Goal: Task Accomplishment & Management: Complete application form

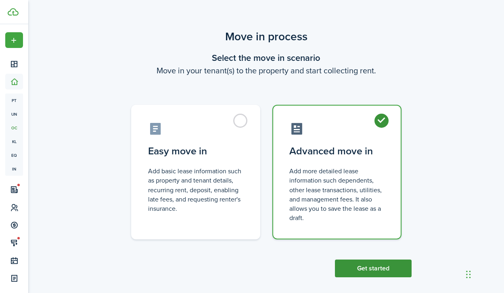
click at [374, 264] on button "Get started" at bounding box center [373, 269] width 77 height 18
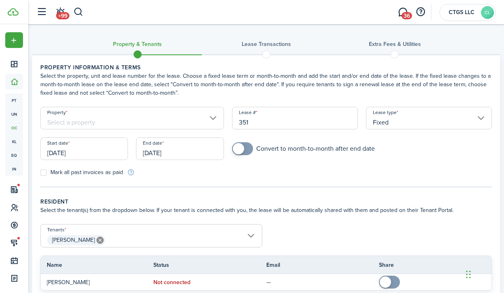
click at [159, 116] on input "Property" at bounding box center [132, 118] width 184 height 23
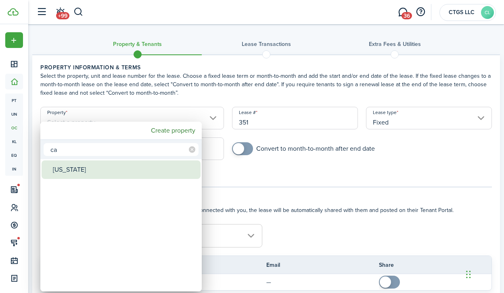
type input "ca"
click at [117, 174] on div "[US_STATE]" at bounding box center [124, 170] width 143 height 19
type input "[US_STATE]"
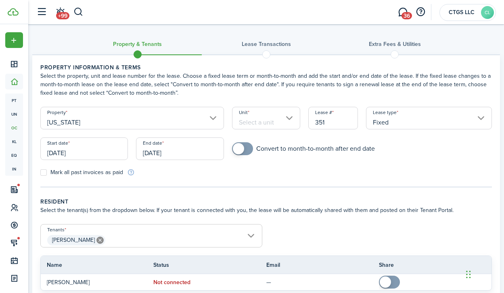
click at [370, 196] on panel-main-body "Property information & terms Select the property, unit and lease number for the…" at bounding box center [266, 185] width 468 height 261
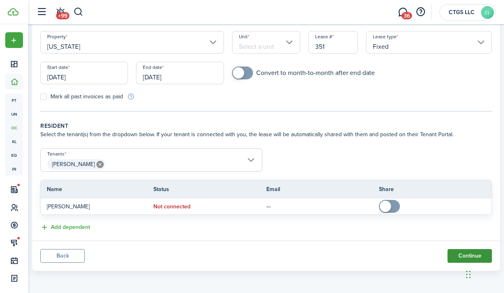
click at [453, 259] on button "Continue" at bounding box center [469, 256] width 44 height 14
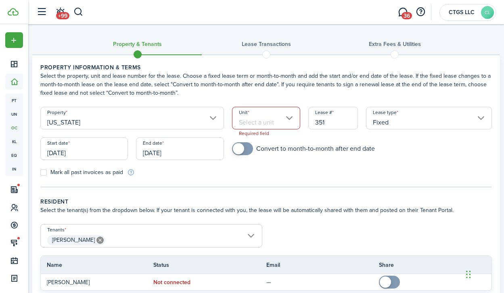
click at [284, 120] on input "Unit" at bounding box center [266, 118] width 69 height 23
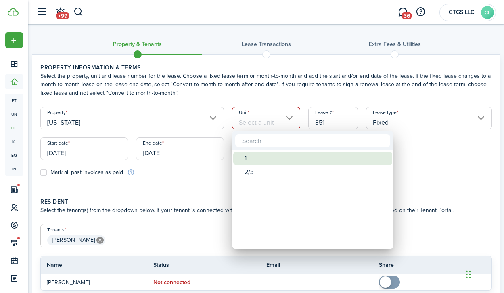
drag, startPoint x: 270, startPoint y: 165, endPoint x: 304, endPoint y: 174, distance: 35.0
click at [270, 165] on div "1" at bounding box center [315, 159] width 143 height 14
type input "1"
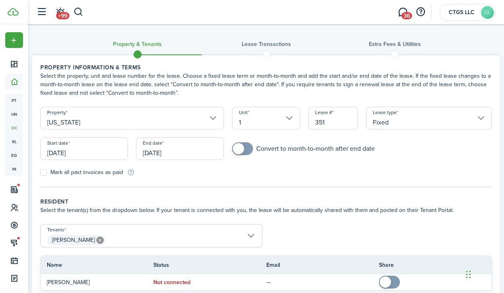
scroll to position [76, 0]
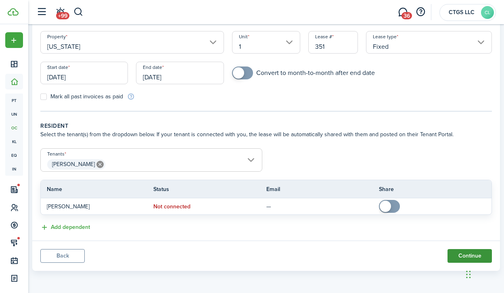
click at [456, 260] on button "Continue" at bounding box center [469, 256] width 44 height 14
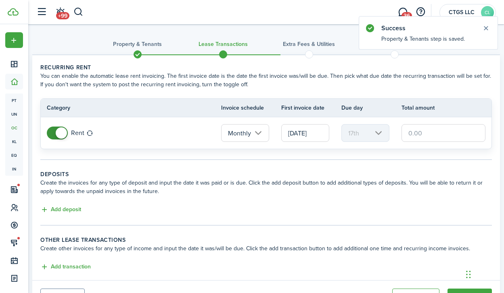
click at [439, 136] on input "text" at bounding box center [443, 133] width 84 height 18
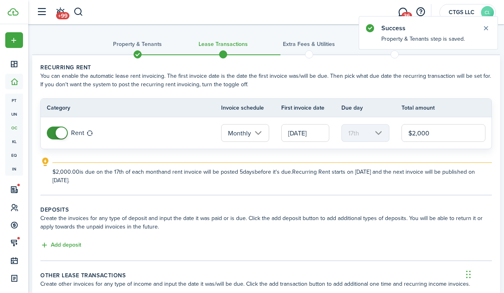
scroll to position [75, 0]
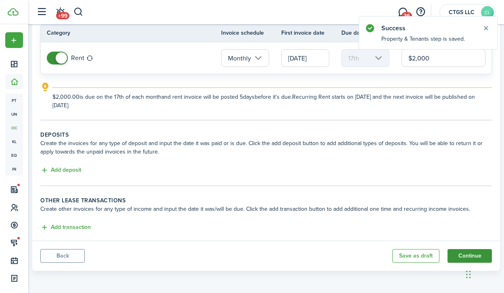
type input "$2,000.00"
click at [458, 252] on button "Continue" at bounding box center [469, 256] width 44 height 14
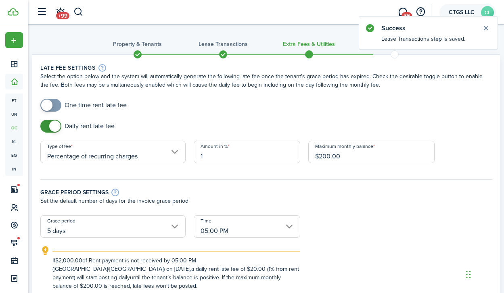
click at [460, 15] on account-user-avatar "CTGS LLC CL" at bounding box center [467, 12] width 56 height 17
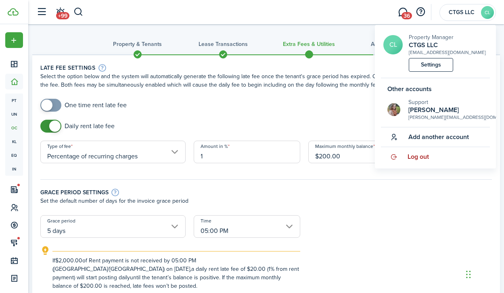
click at [426, 158] on span "Log out" at bounding box center [417, 156] width 21 height 7
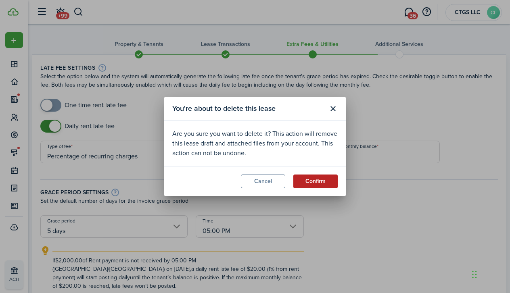
click at [317, 184] on button "Confirm" at bounding box center [315, 182] width 44 height 14
